Goal: Task Accomplishment & Management: Complete application form

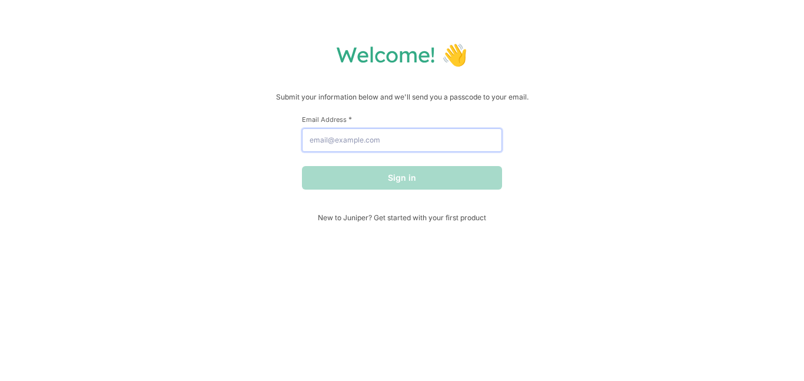
click at [323, 137] on input "Email Address *" at bounding box center [402, 140] width 200 height 24
click at [335, 138] on input "Email Address *" at bounding box center [402, 140] width 200 height 24
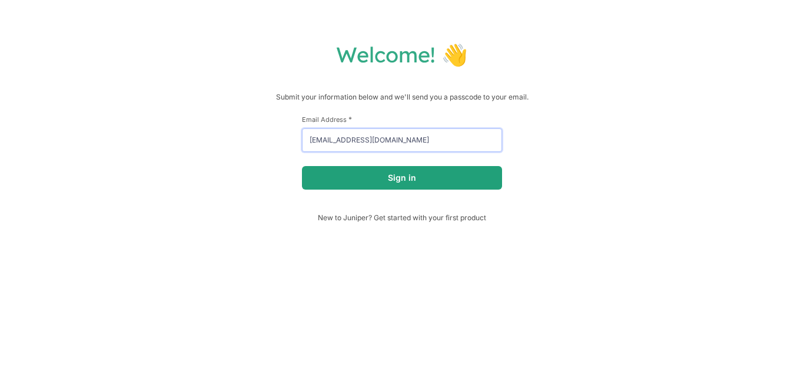
type input "[EMAIL_ADDRESS][DOMAIN_NAME]"
click at [407, 178] on button "Sign in" at bounding box center [402, 178] width 200 height 24
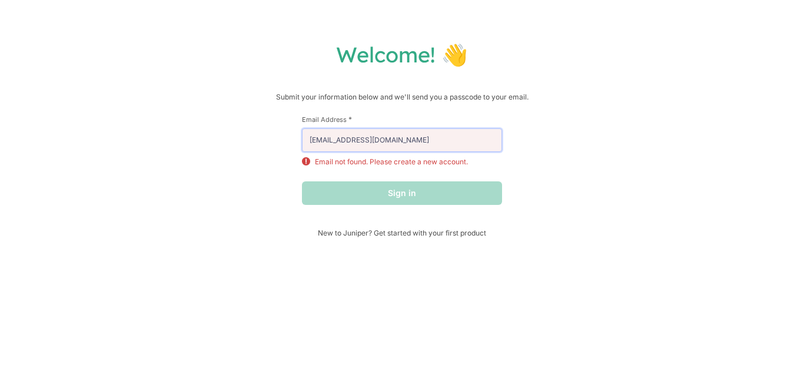
click at [322, 140] on input "[EMAIL_ADDRESS][DOMAIN_NAME]" at bounding box center [402, 140] width 200 height 24
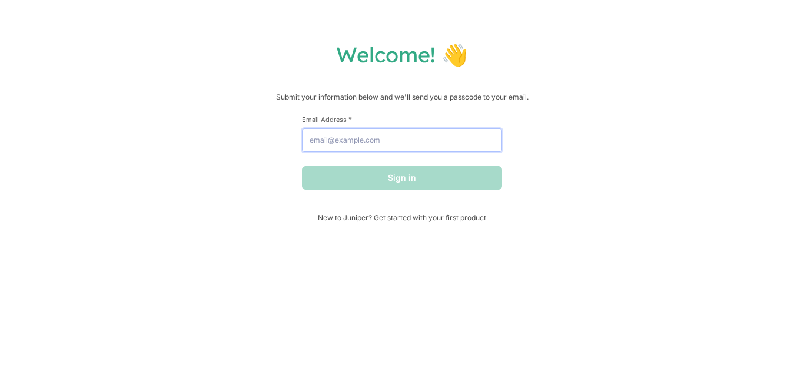
click at [407, 145] on input "Email Address *" at bounding box center [402, 140] width 200 height 24
type input "[EMAIL_ADDRESS][DOMAIN_NAME]"
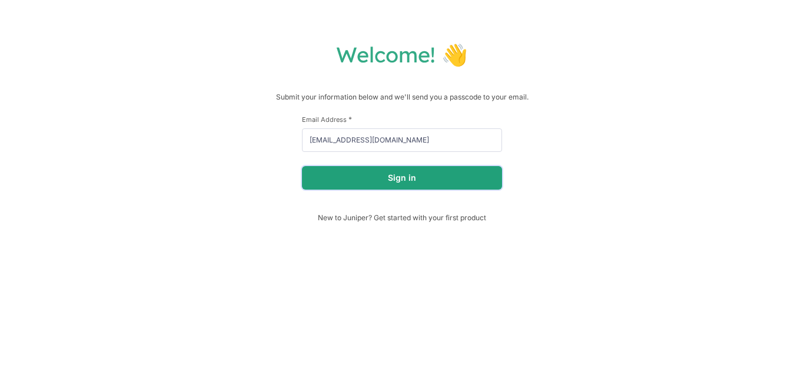
click at [414, 178] on button "Sign in" at bounding box center [402, 178] width 200 height 24
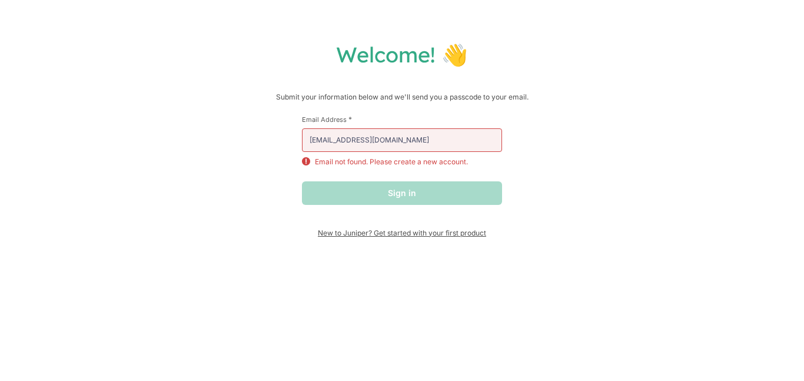
click at [370, 234] on span "New to Juniper? Get started with your first product" at bounding box center [402, 232] width 200 height 9
